Goal: Task Accomplishment & Management: Contribute content

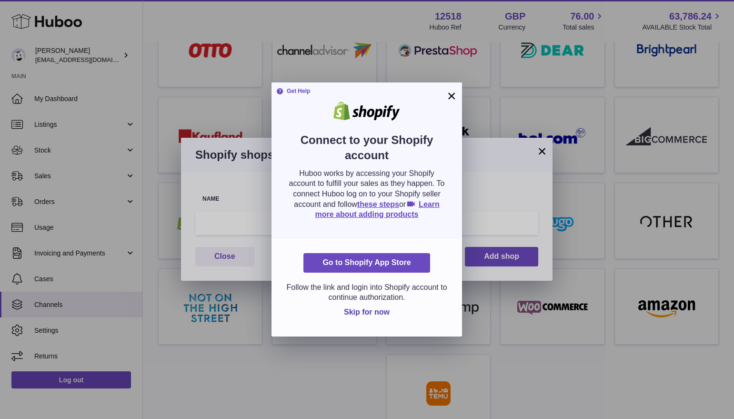
click at [451, 98] on button "×" at bounding box center [451, 95] width 11 height 11
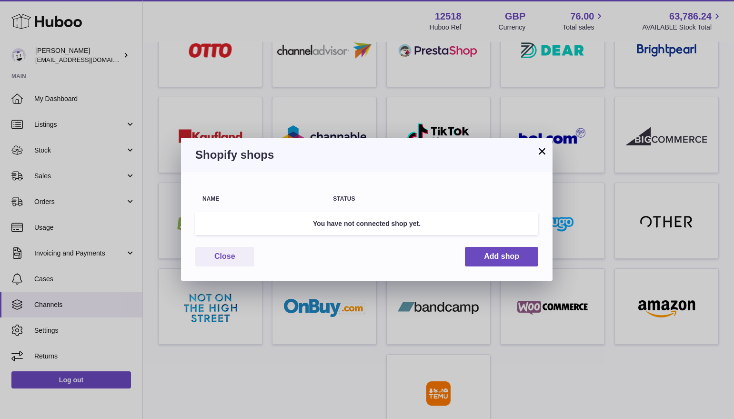
click at [547, 154] on button "×" at bounding box center [541, 150] width 11 height 11
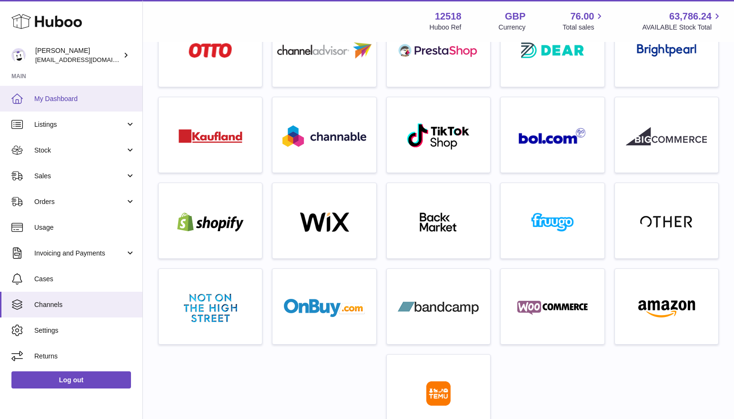
click at [84, 100] on span "My Dashboard" at bounding box center [84, 98] width 101 height 9
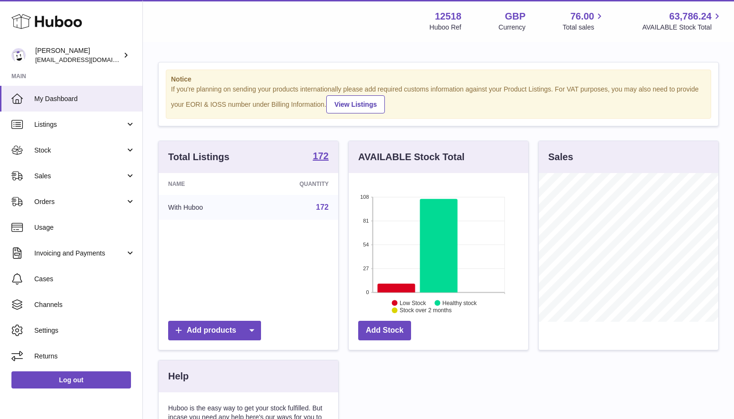
scroll to position [149, 179]
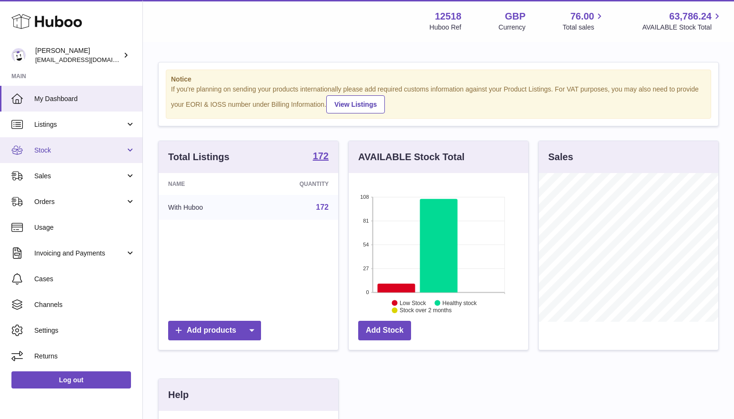
click at [65, 153] on span "Stock" at bounding box center [79, 150] width 91 height 9
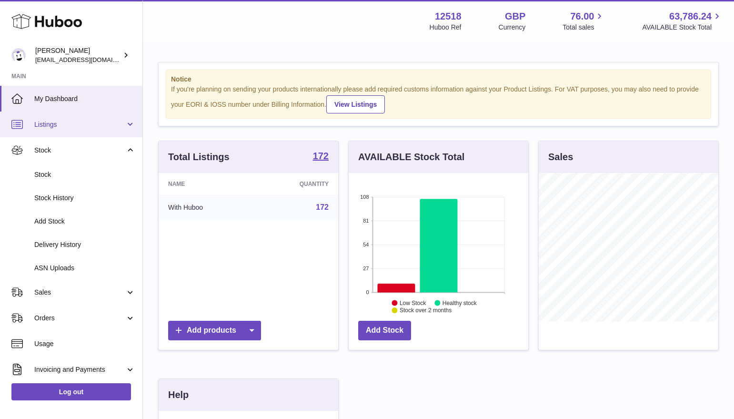
click at [63, 135] on link "Listings" at bounding box center [71, 124] width 142 height 26
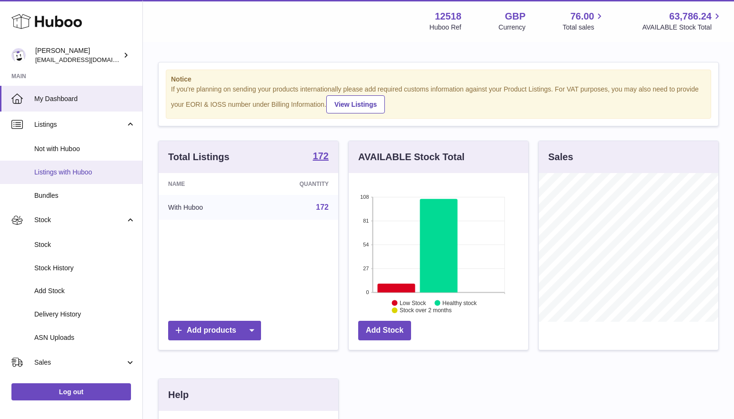
click at [67, 169] on span "Listings with Huboo" at bounding box center [84, 172] width 101 height 9
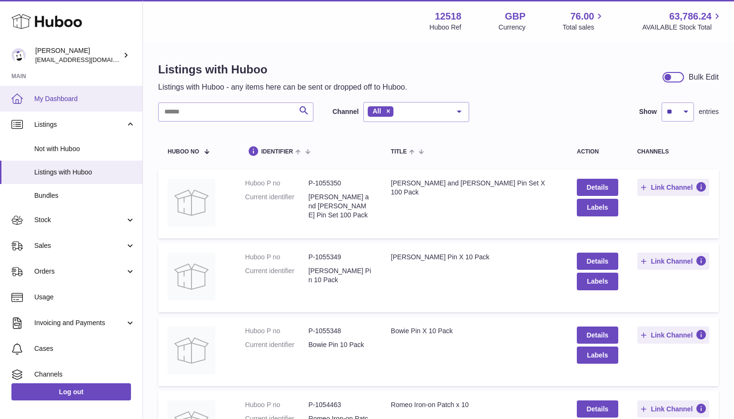
click at [48, 96] on span "My Dashboard" at bounding box center [84, 98] width 101 height 9
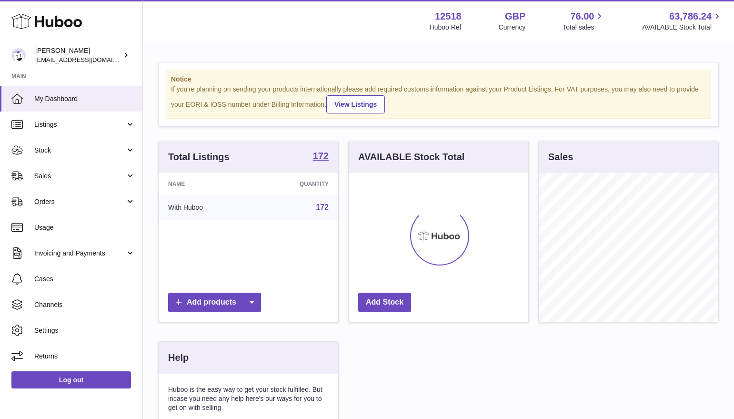
scroll to position [149, 179]
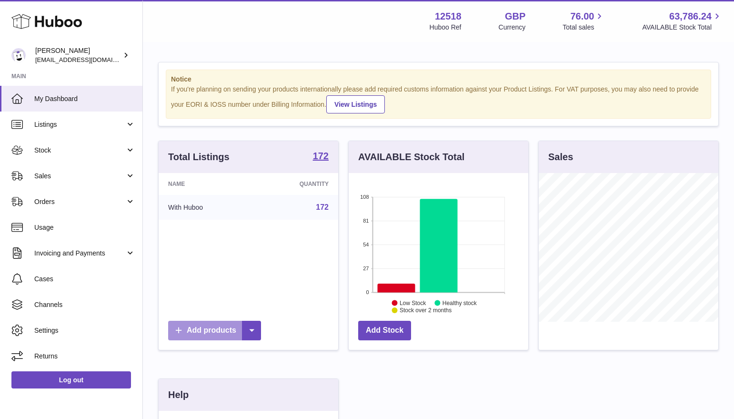
click at [208, 330] on link "Add products" at bounding box center [214, 330] width 93 height 20
click at [255, 397] on link "CSV file" at bounding box center [270, 395] width 72 height 20
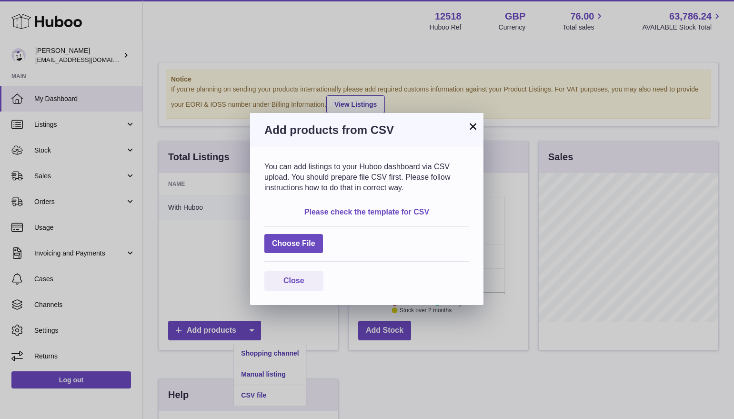
click at [359, 212] on link "Please check the template for CSV" at bounding box center [366, 212] width 125 height 8
click at [472, 126] on button "×" at bounding box center [472, 125] width 11 height 11
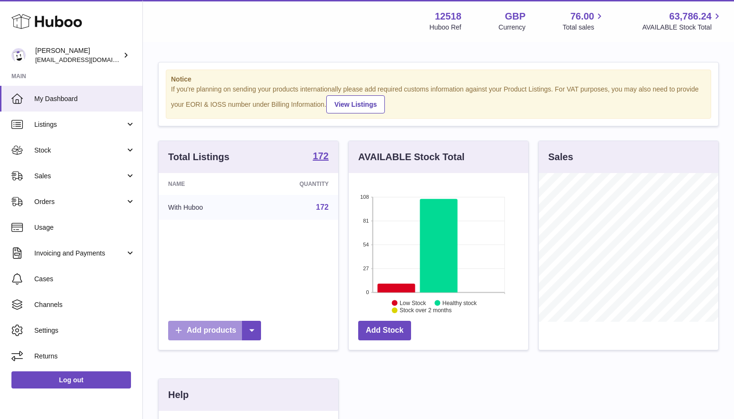
click at [203, 330] on link "Add products" at bounding box center [214, 330] width 93 height 20
click at [269, 394] on link "CSV file" at bounding box center [270, 395] width 72 height 20
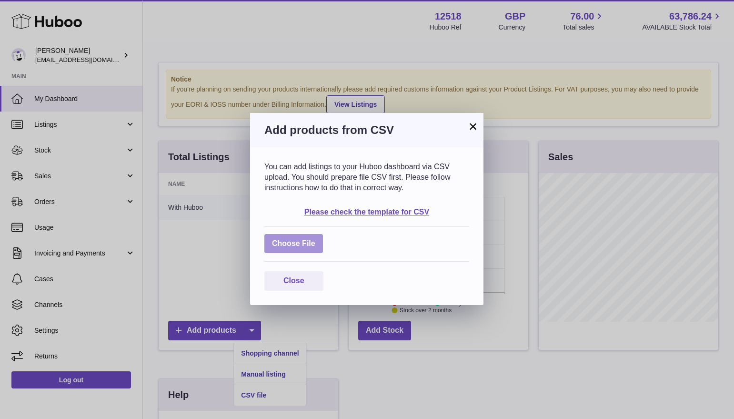
click at [299, 245] on label at bounding box center [293, 244] width 59 height 20
click at [315, 239] on input "file" at bounding box center [315, 239] width 0 height 0
type input "**********"
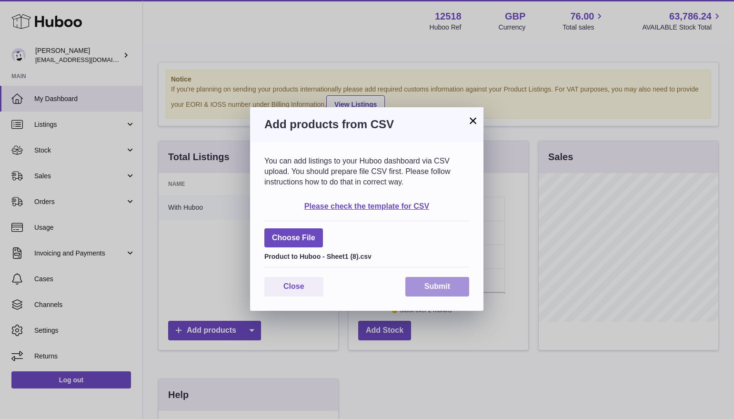
click at [428, 285] on button "Submit" at bounding box center [437, 287] width 64 height 20
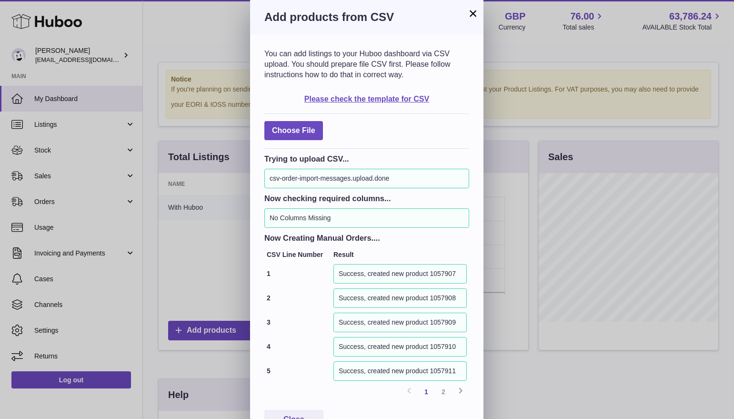
scroll to position [25, 0]
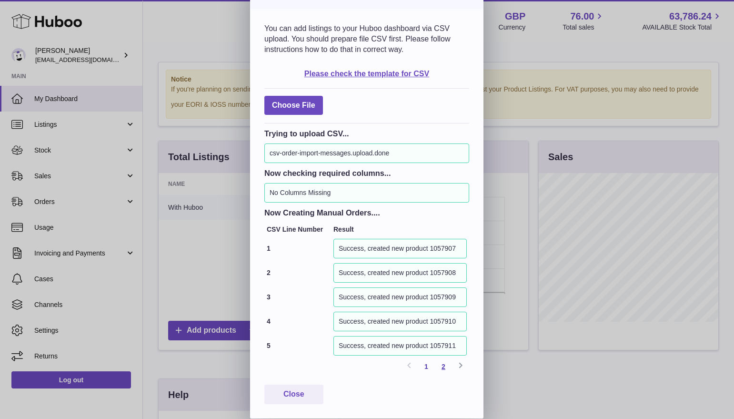
click at [443, 369] on link "2" at bounding box center [443, 366] width 17 height 17
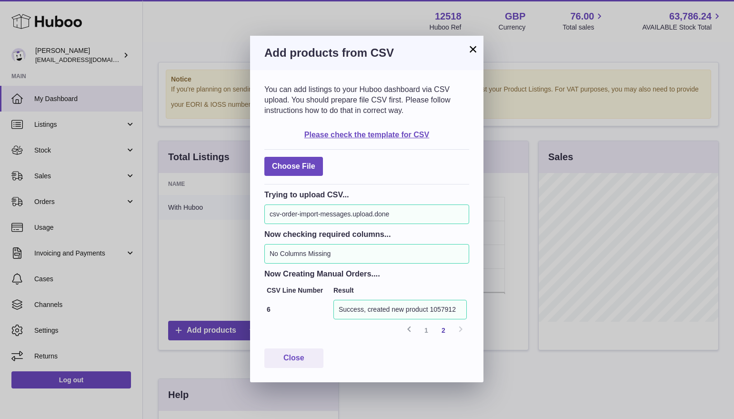
click at [470, 52] on button "×" at bounding box center [472, 48] width 11 height 11
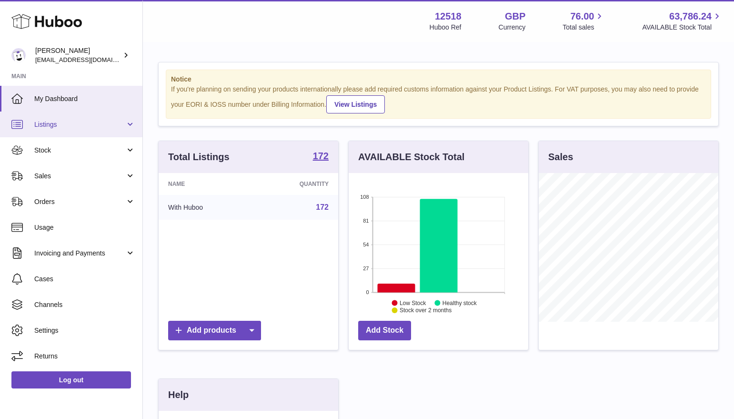
click at [53, 126] on span "Listings" at bounding box center [79, 124] width 91 height 9
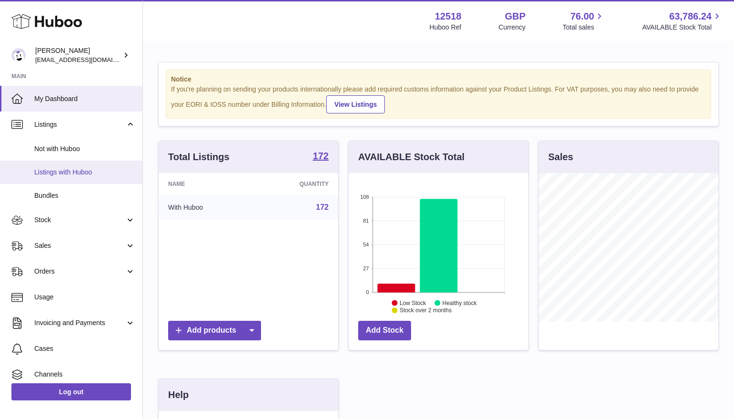
click at [53, 176] on span "Listings with Huboo" at bounding box center [84, 172] width 101 height 9
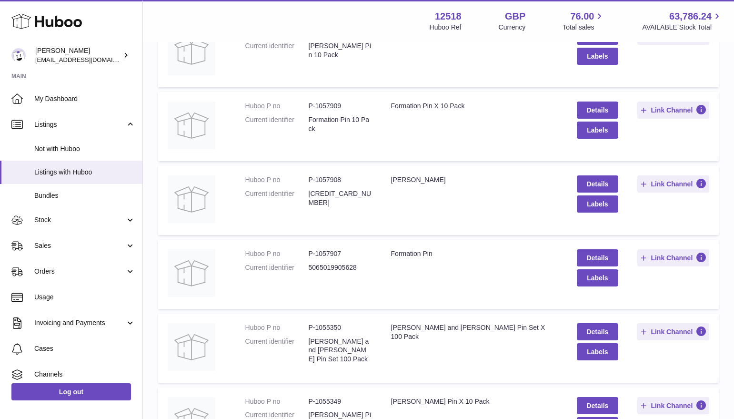
scroll to position [299, 0]
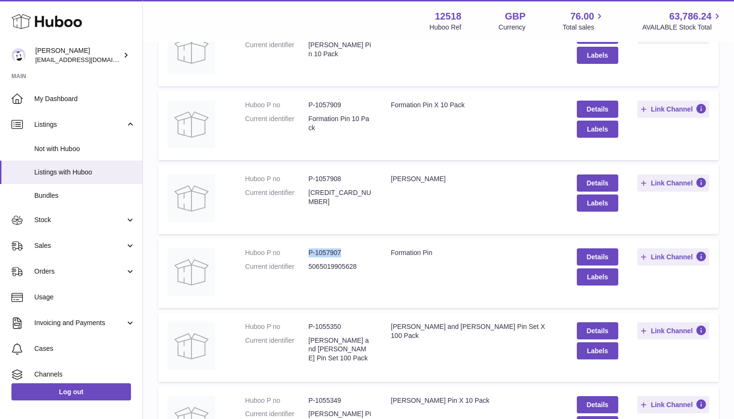
drag, startPoint x: 341, startPoint y: 252, endPoint x: 306, endPoint y: 251, distance: 35.7
click at [306, 251] on dl "Huboo P no P-1057907 Current identifier 5065019905628" at bounding box center [308, 262] width 127 height 28
copy dl "P-1057907"
drag, startPoint x: 342, startPoint y: 177, endPoint x: 310, endPoint y: 177, distance: 31.9
click at [310, 177] on dd "P-1057908" at bounding box center [340, 178] width 63 height 9
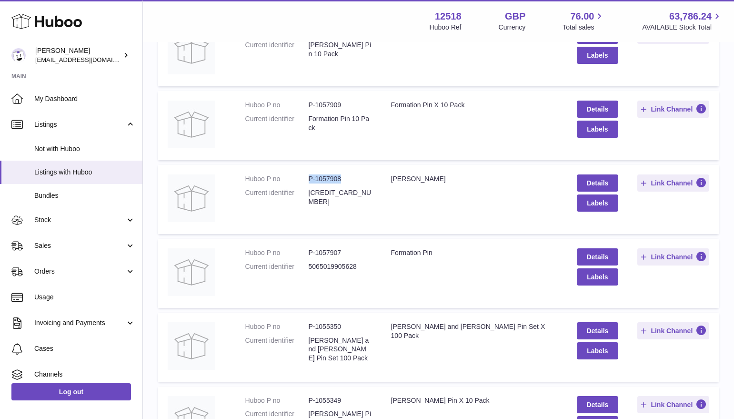
copy dd "P-1057908"
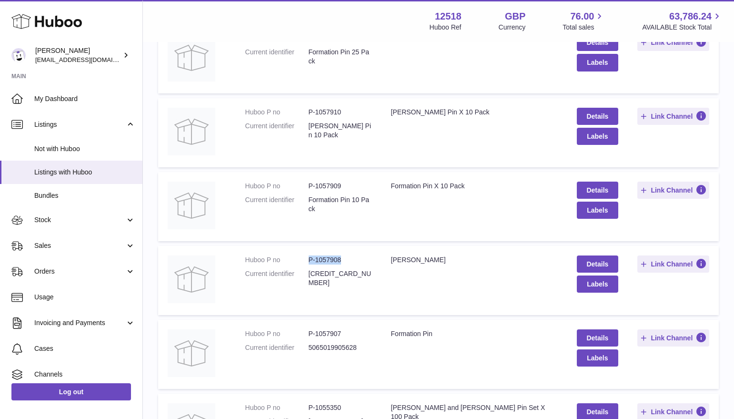
scroll to position [218, 0]
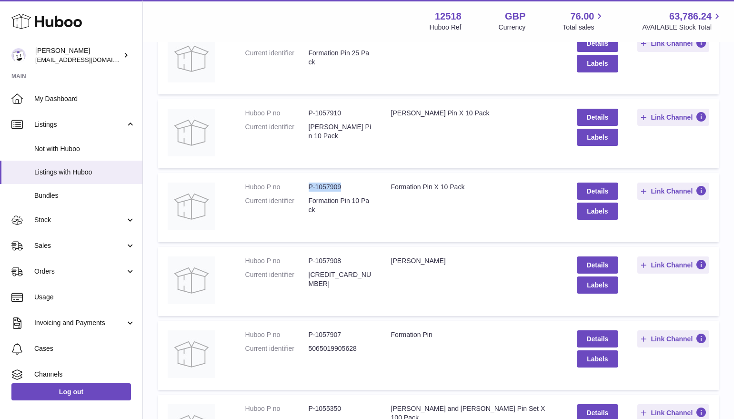
drag, startPoint x: 346, startPoint y: 185, endPoint x: 309, endPoint y: 185, distance: 36.2
click at [309, 185] on dd "P-1057909" at bounding box center [340, 186] width 63 height 9
copy dd "P-1057909"
drag, startPoint x: 347, startPoint y: 111, endPoint x: 310, endPoint y: 111, distance: 36.7
click at [310, 111] on dd "P-1057910" at bounding box center [340, 113] width 63 height 9
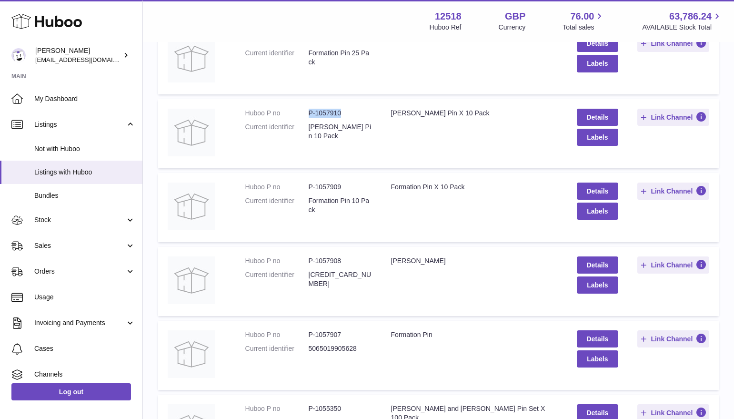
copy dd "P-1057910"
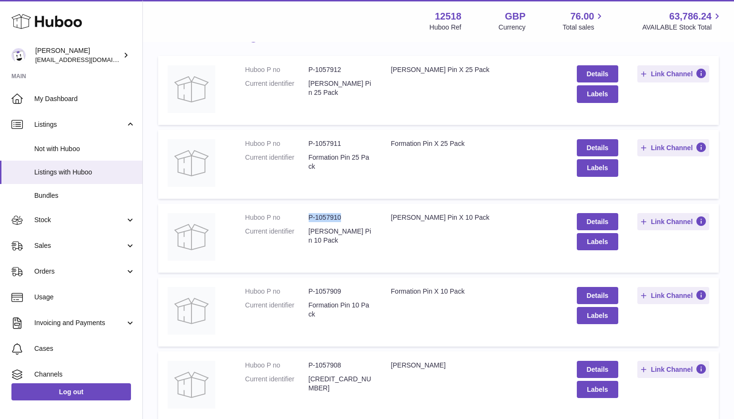
scroll to position [94, 0]
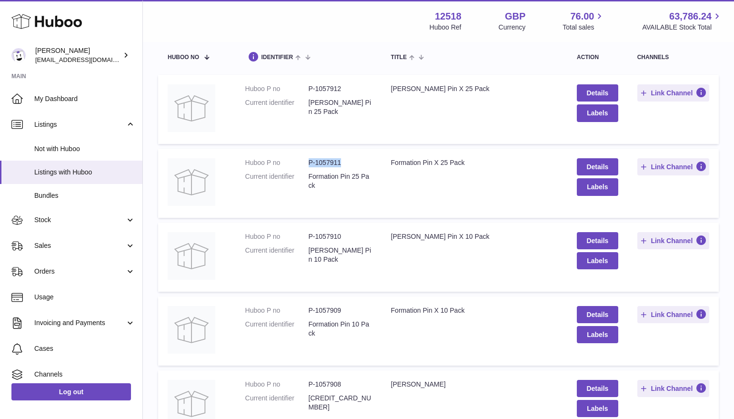
drag, startPoint x: 349, startPoint y: 161, endPoint x: 305, endPoint y: 161, distance: 43.3
click at [305, 161] on dl "Huboo P no P-1057911 Current identifier Formation Pin 25 Pack" at bounding box center [308, 176] width 127 height 37
copy dl "P-1057911"
drag, startPoint x: 343, startPoint y: 88, endPoint x: 309, endPoint y: 89, distance: 34.3
click at [309, 89] on dd "P-1057912" at bounding box center [340, 88] width 63 height 9
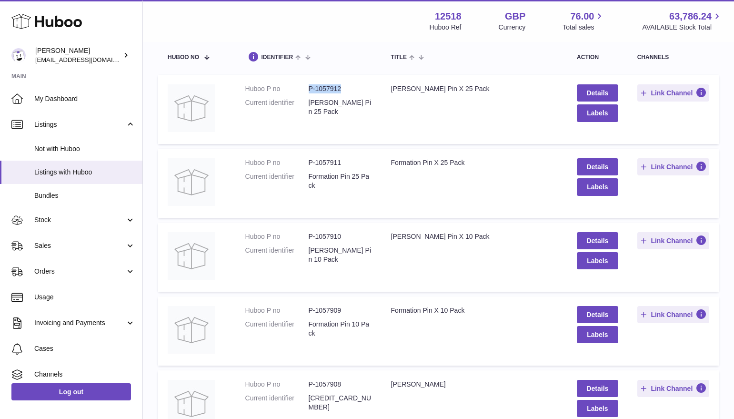
copy dd "P-1057912"
